Goal: Task Accomplishment & Management: Use online tool/utility

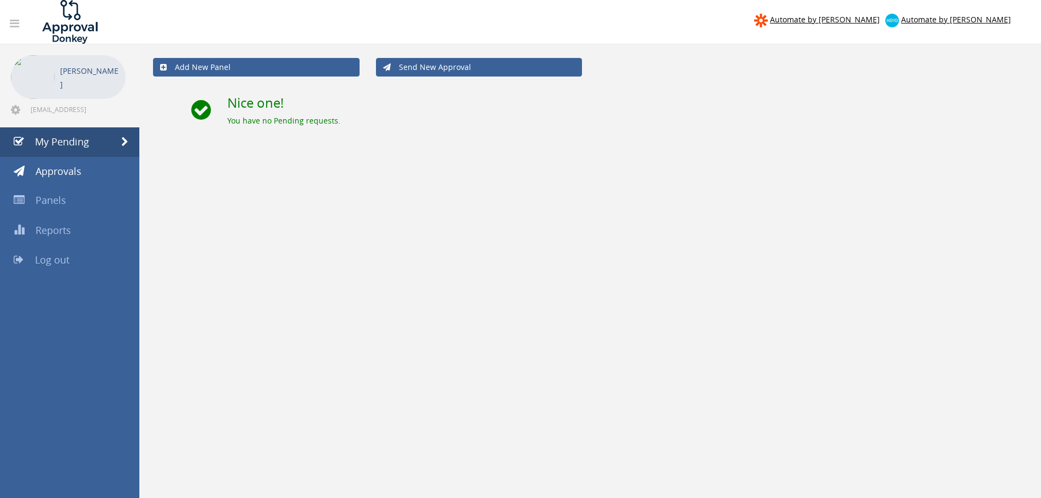
click at [65, 143] on span "My Pending" at bounding box center [62, 141] width 54 height 13
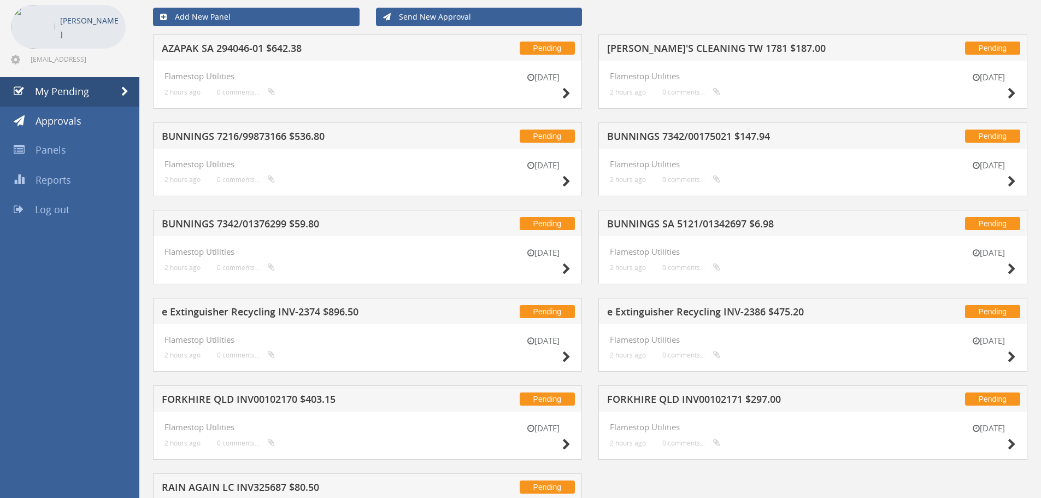
scroll to position [135, 0]
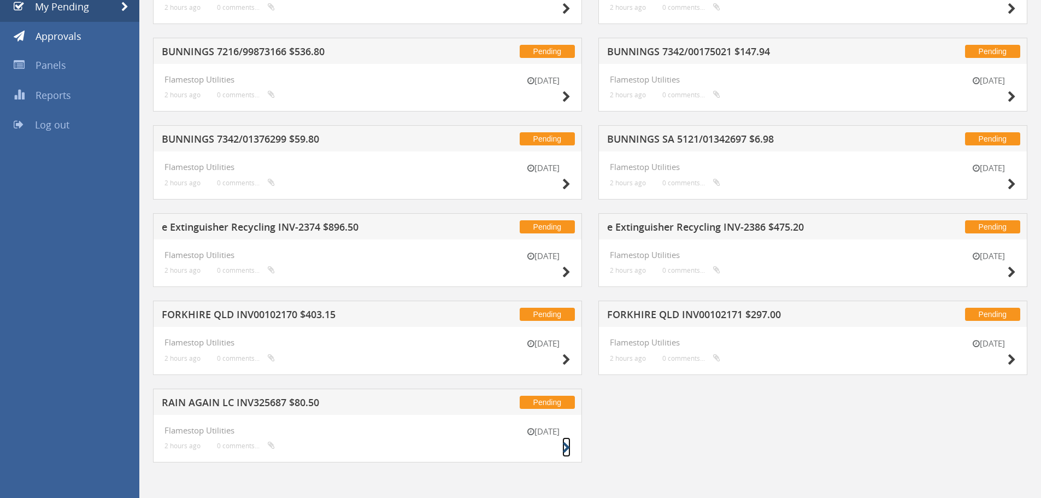
click at [564, 448] on icon at bounding box center [566, 447] width 8 height 11
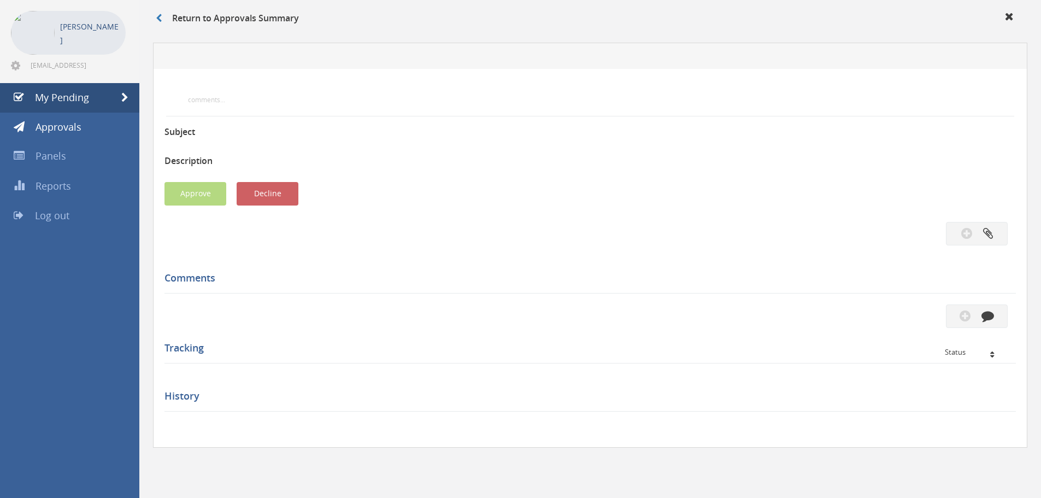
scroll to position [135, 0]
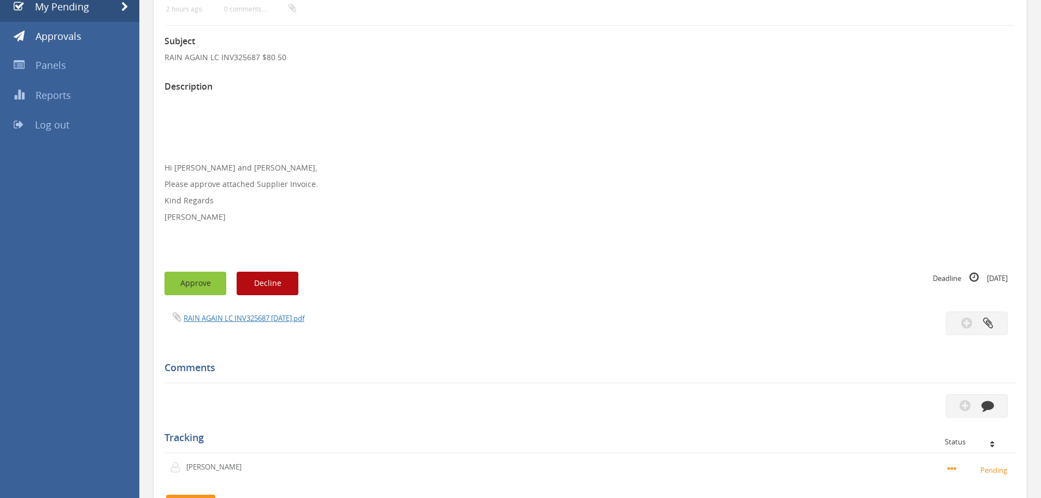
click at [195, 291] on button "Approve" at bounding box center [196, 284] width 62 height 24
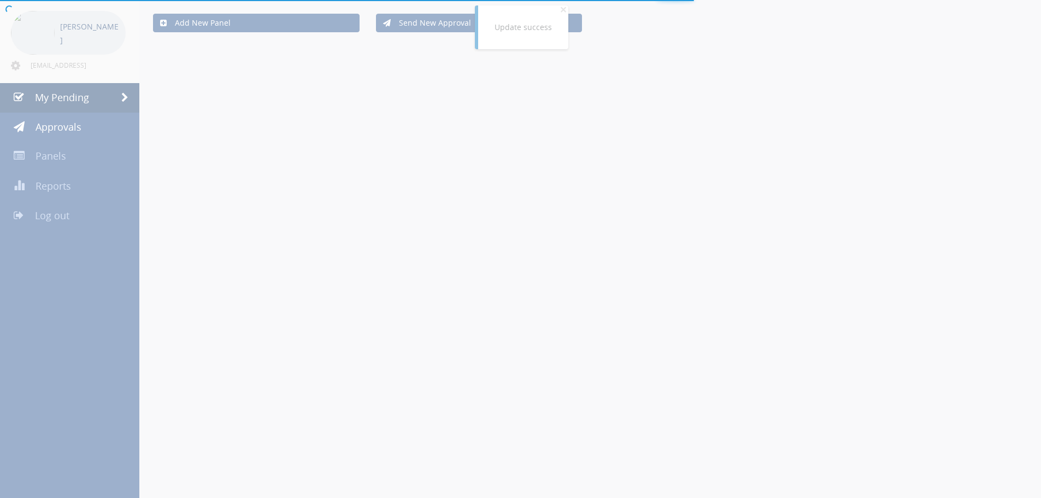
scroll to position [48, 0]
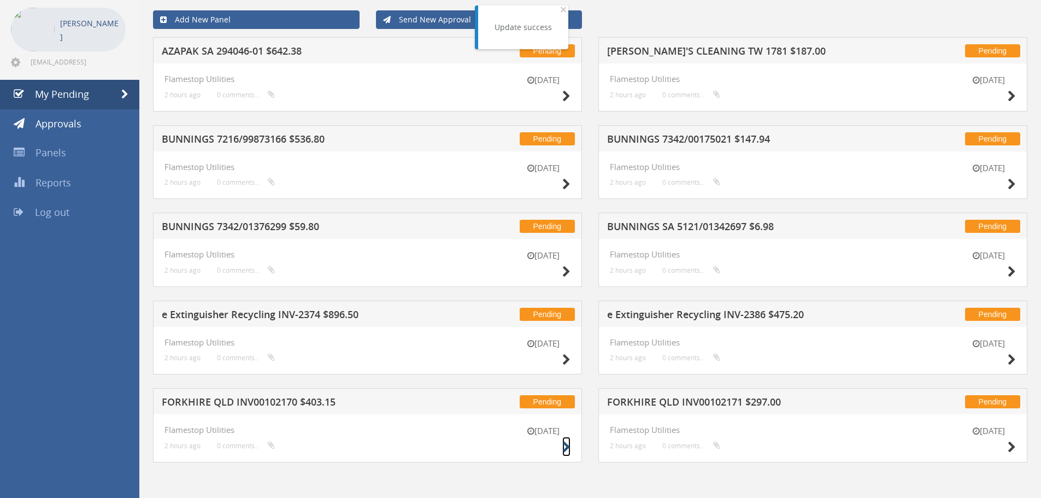
click at [564, 445] on icon at bounding box center [566, 447] width 8 height 11
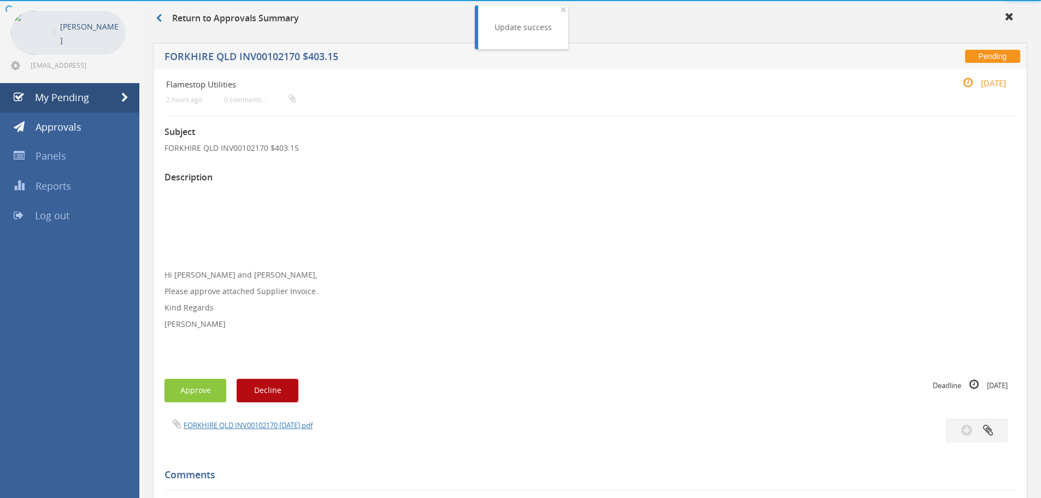
scroll to position [48, 0]
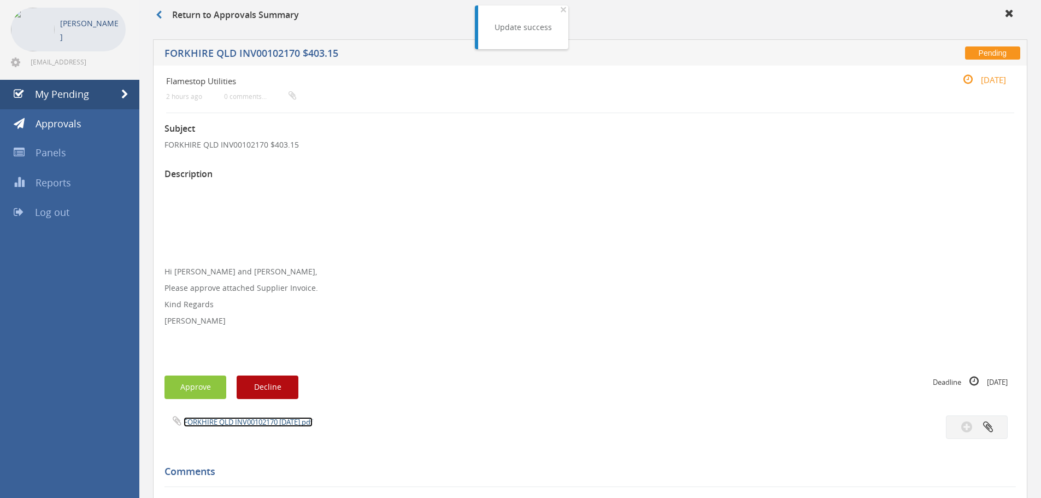
click at [233, 424] on link "FORKHIRE QLD INV00102170 [DATE].pdf" at bounding box center [248, 422] width 129 height 10
click at [203, 382] on button "Approve" at bounding box center [196, 387] width 62 height 24
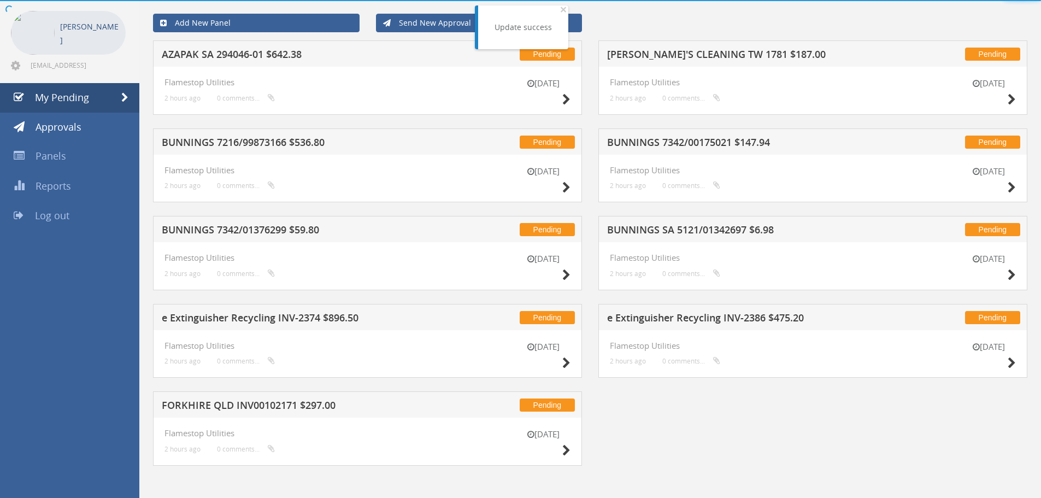
scroll to position [48, 0]
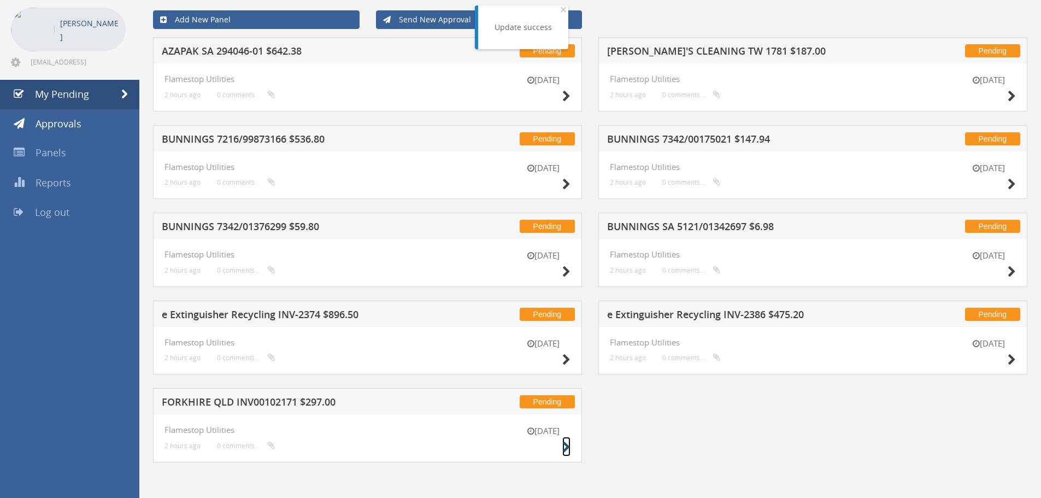
click at [567, 445] on icon at bounding box center [566, 447] width 8 height 11
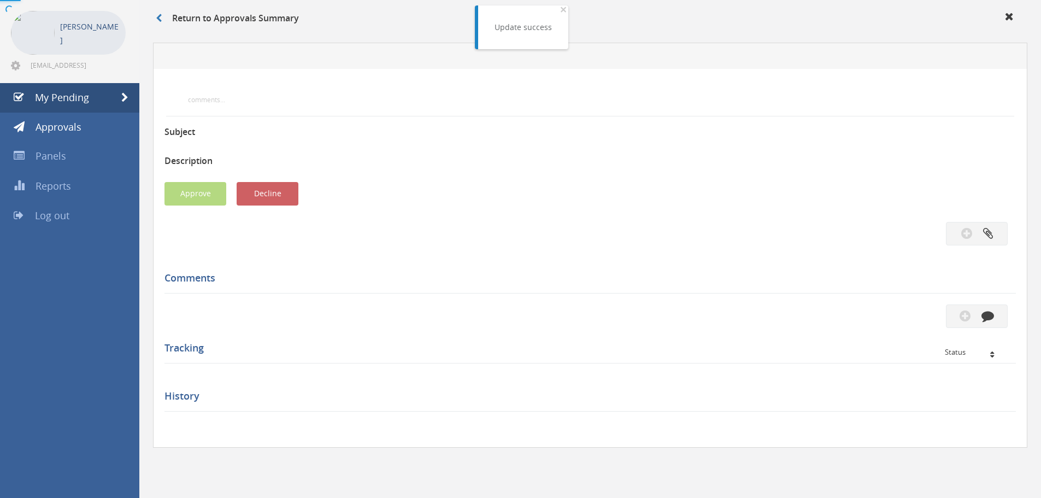
scroll to position [48, 0]
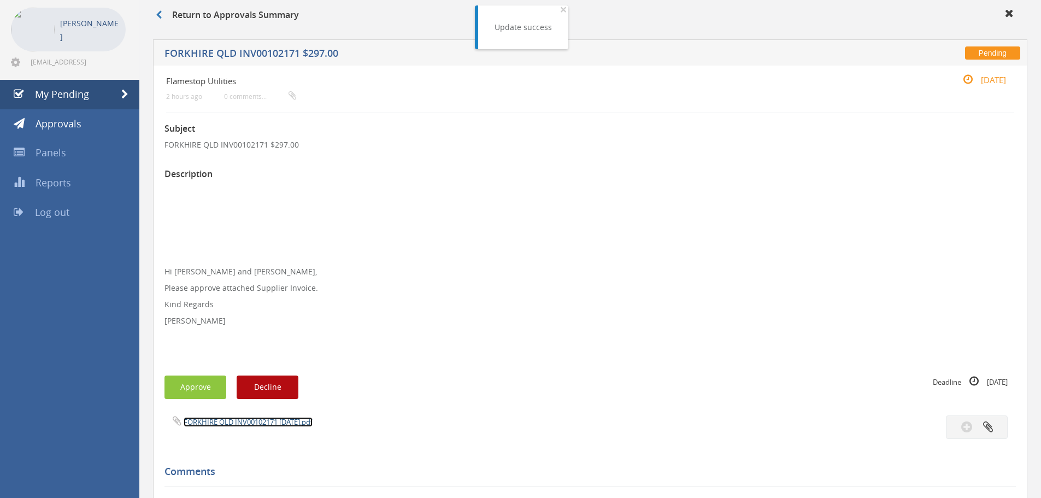
click at [225, 420] on link "FORKHIRE QLD INV00102171 [DATE].pdf" at bounding box center [248, 422] width 129 height 10
click at [202, 384] on button "Approve" at bounding box center [196, 387] width 62 height 24
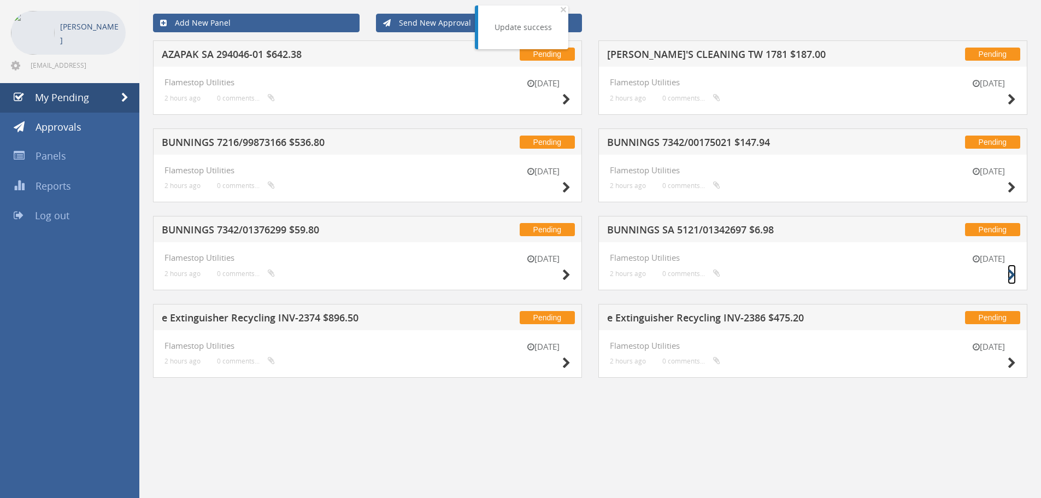
click at [1011, 275] on icon at bounding box center [1012, 274] width 8 height 11
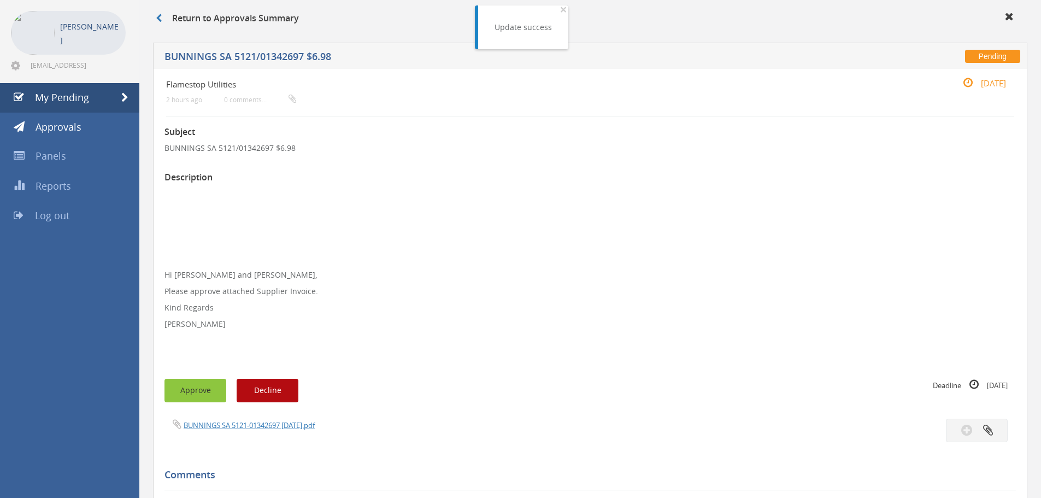
click at [209, 396] on button "Approve" at bounding box center [196, 391] width 62 height 24
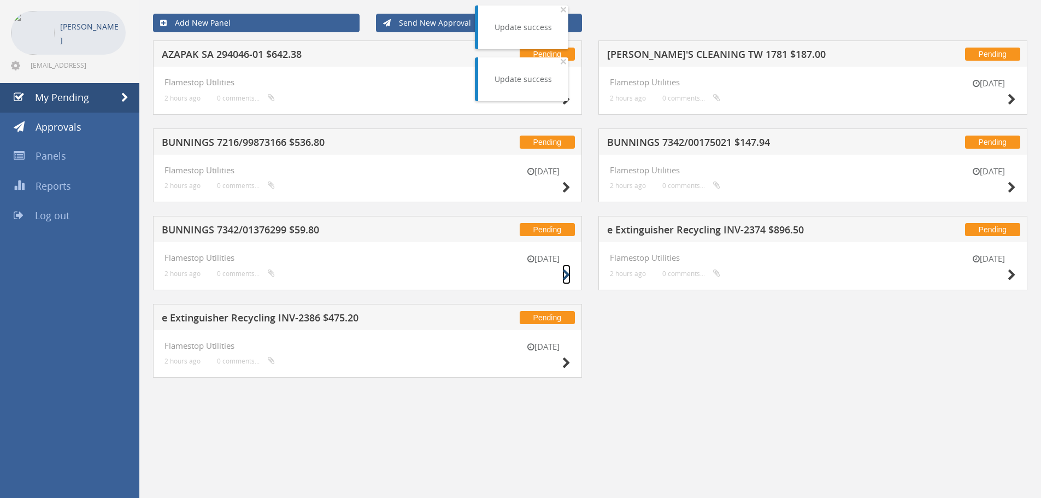
click at [567, 272] on icon at bounding box center [566, 274] width 8 height 11
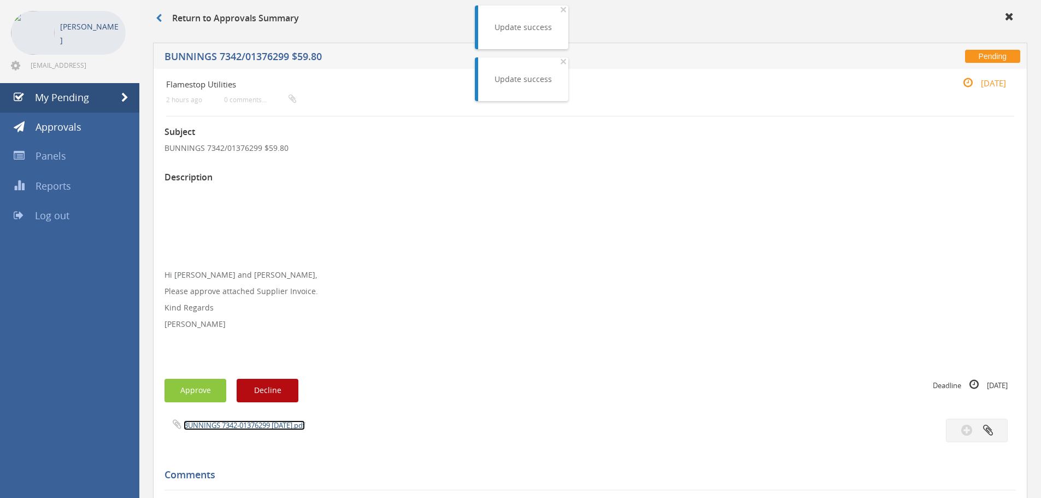
click at [235, 426] on link "BUNNINGS 7342-01376299 [DATE].pdf" at bounding box center [244, 425] width 121 height 10
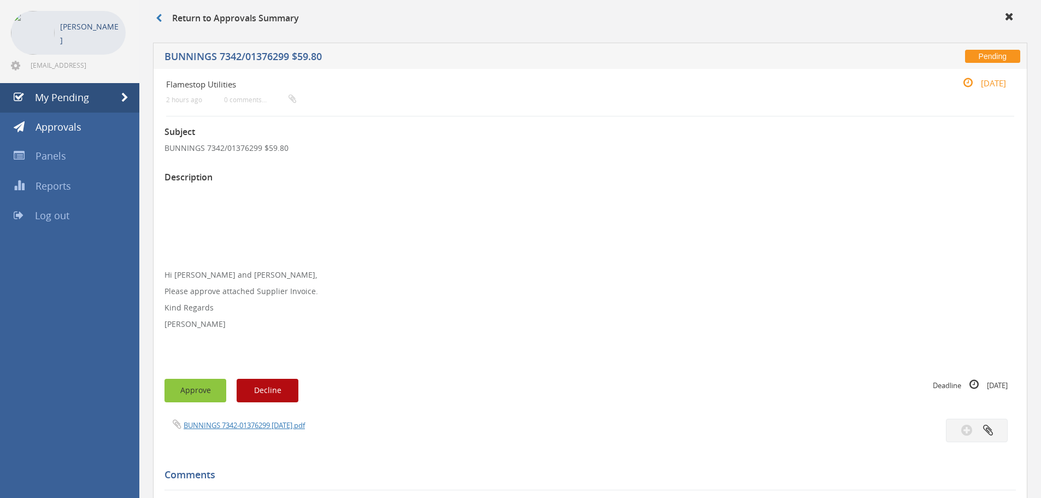
click at [210, 389] on button "Approve" at bounding box center [196, 391] width 62 height 24
